Goal: Task Accomplishment & Management: Use online tool/utility

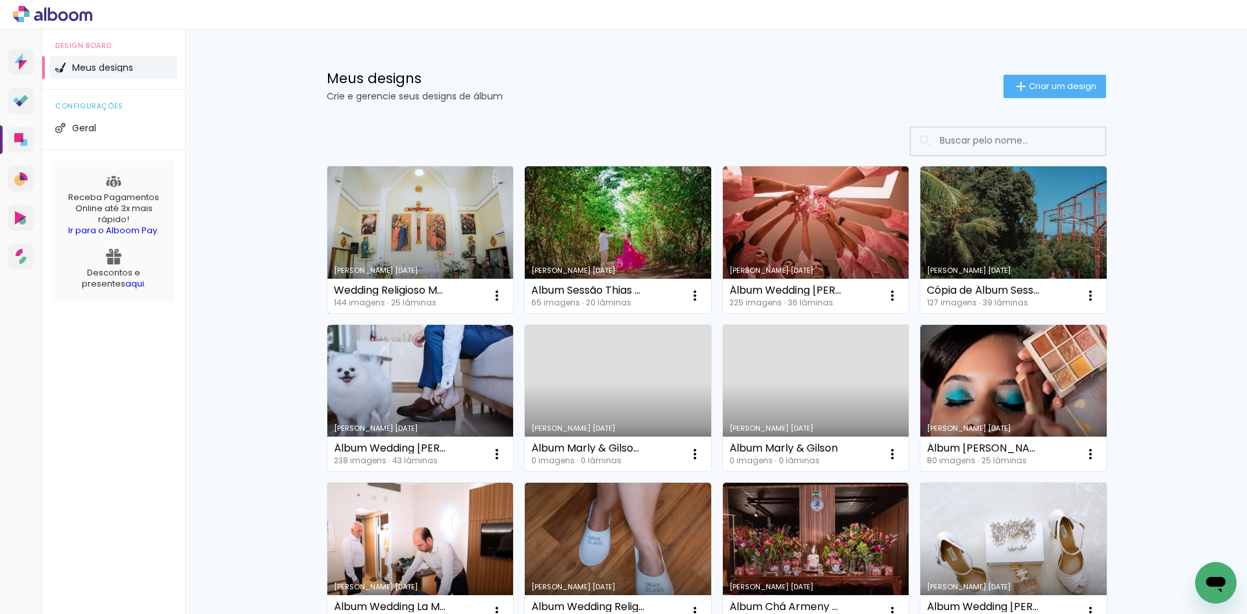
click at [403, 238] on link "Criado em [DATE]" at bounding box center [420, 239] width 186 height 147
